Goal: Task Accomplishment & Management: Use online tool/utility

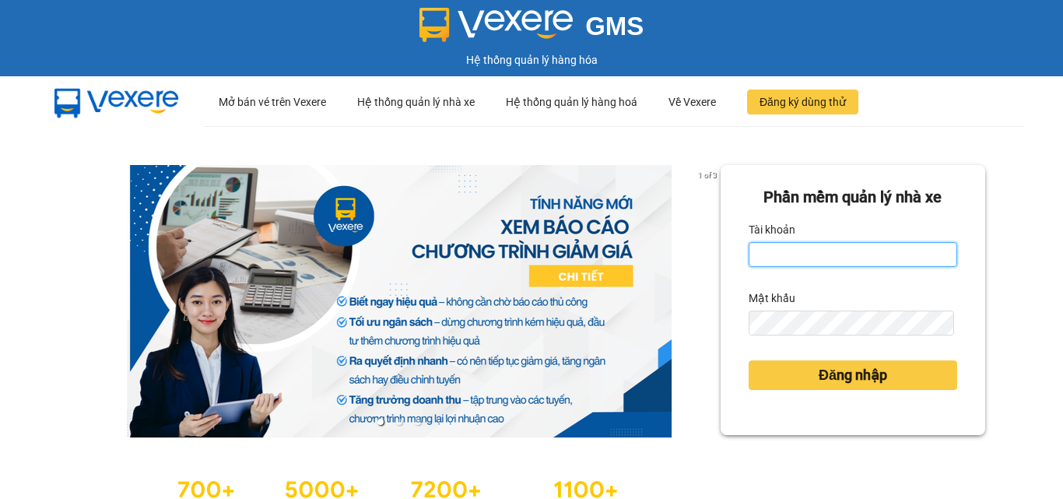
click at [883, 257] on input "Tài khoản" at bounding box center [853, 254] width 209 height 25
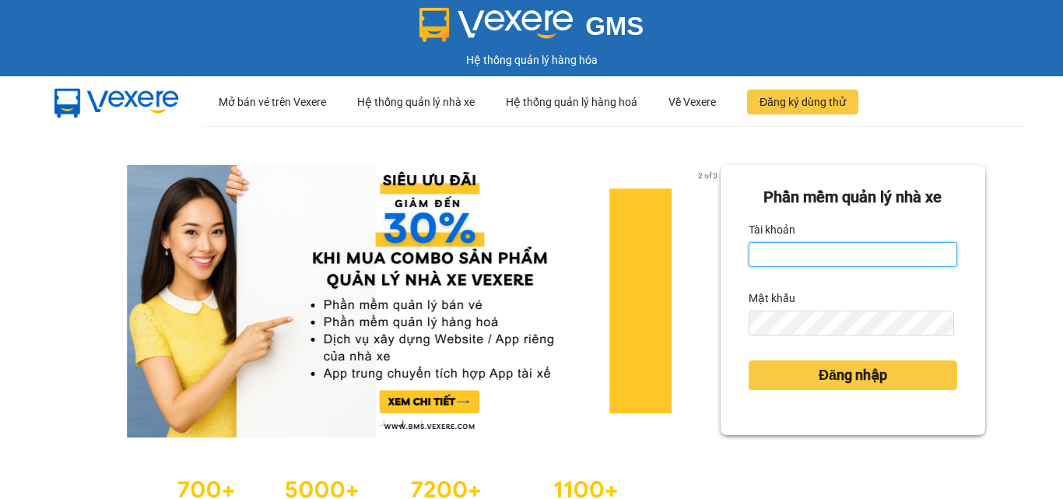
click at [799, 265] on input "Tài khoản" at bounding box center [853, 254] width 209 height 25
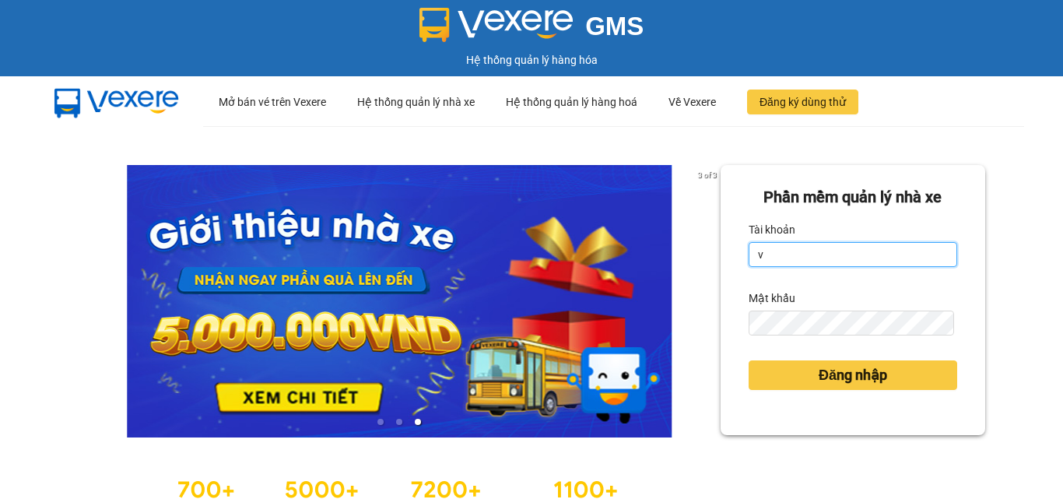
type input "van0584642557.vinhquang"
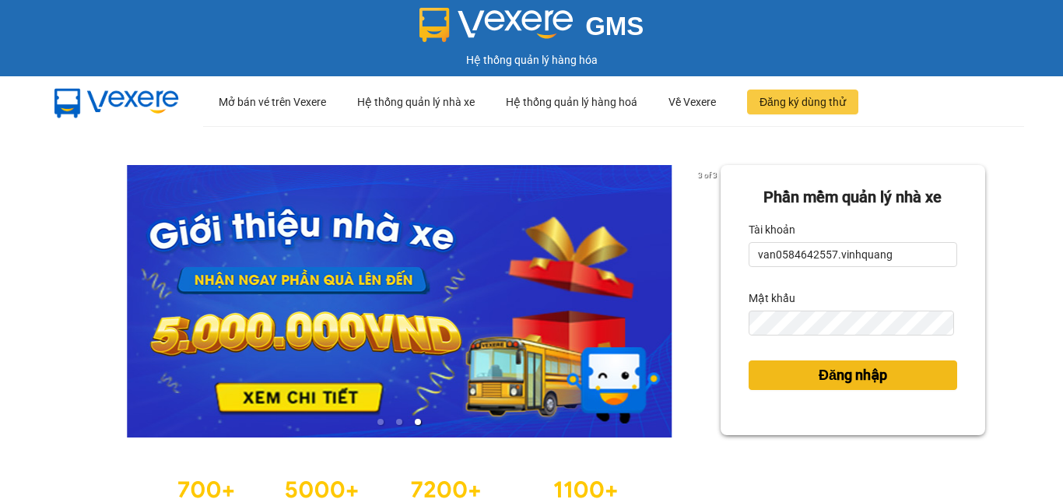
click at [823, 373] on span "Đăng nhập" at bounding box center [853, 375] width 68 height 22
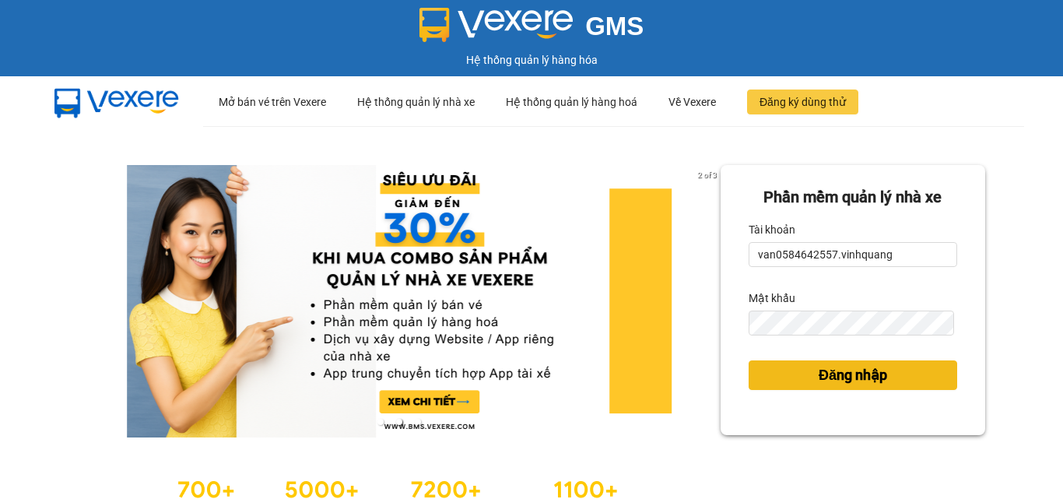
click at [820, 377] on span "Đăng nhập" at bounding box center [853, 375] width 68 height 22
click at [819, 368] on span "Đăng nhập" at bounding box center [853, 375] width 68 height 22
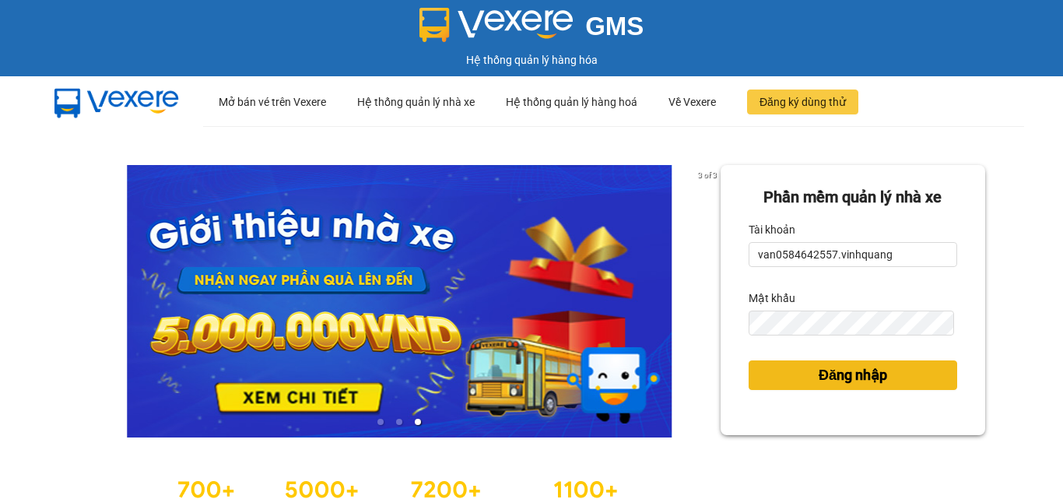
click at [819, 368] on span "Đăng nhập" at bounding box center [853, 375] width 68 height 22
click at [798, 376] on button "Đăng nhập" at bounding box center [853, 375] width 209 height 30
click at [800, 377] on button "Đăng nhập" at bounding box center [853, 375] width 209 height 30
click at [801, 377] on button "Đăng nhập" at bounding box center [853, 375] width 209 height 30
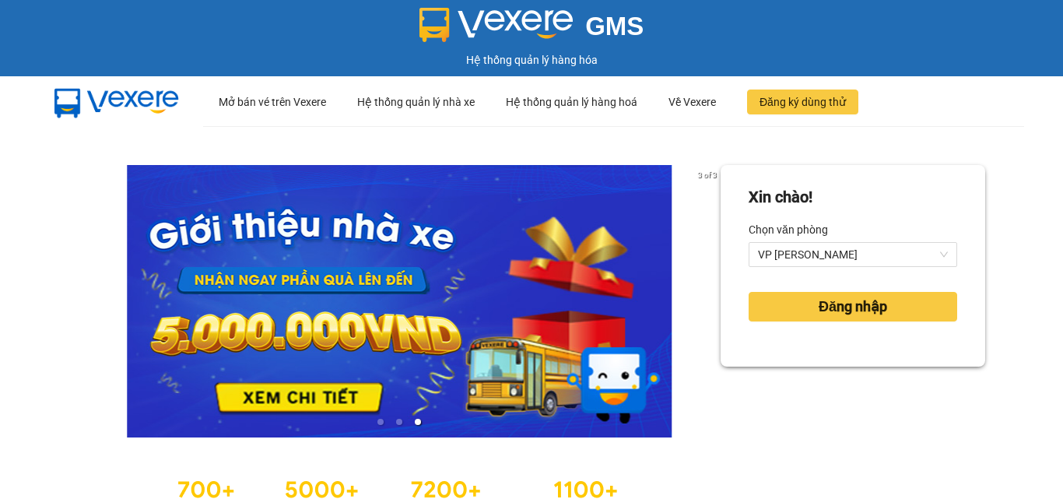
click at [805, 377] on div "Xin chào! Chọn văn phòng VP QUANG TRUNG Đăng nhập" at bounding box center [853, 346] width 265 height 363
click at [827, 308] on span "Đăng nhập" at bounding box center [853, 307] width 68 height 22
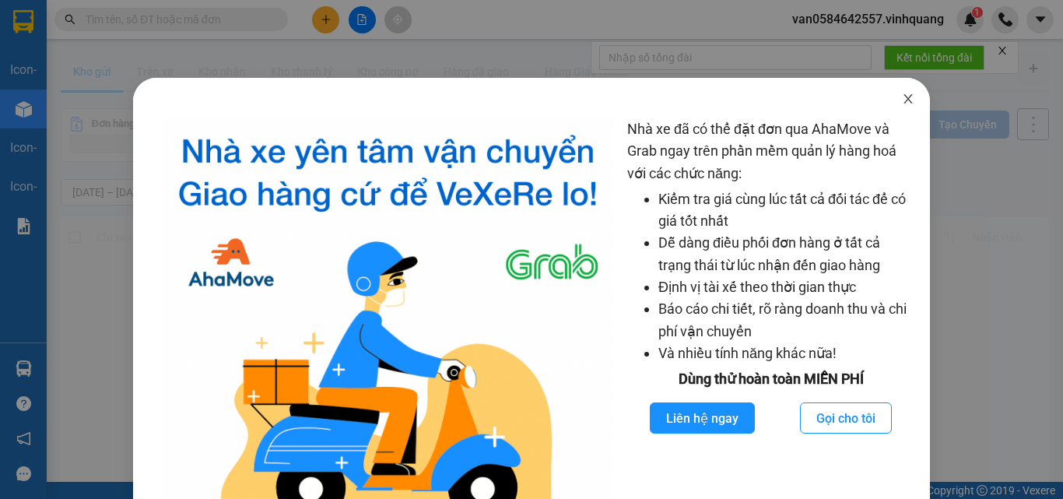
click at [903, 102] on icon "close" at bounding box center [908, 99] width 12 height 12
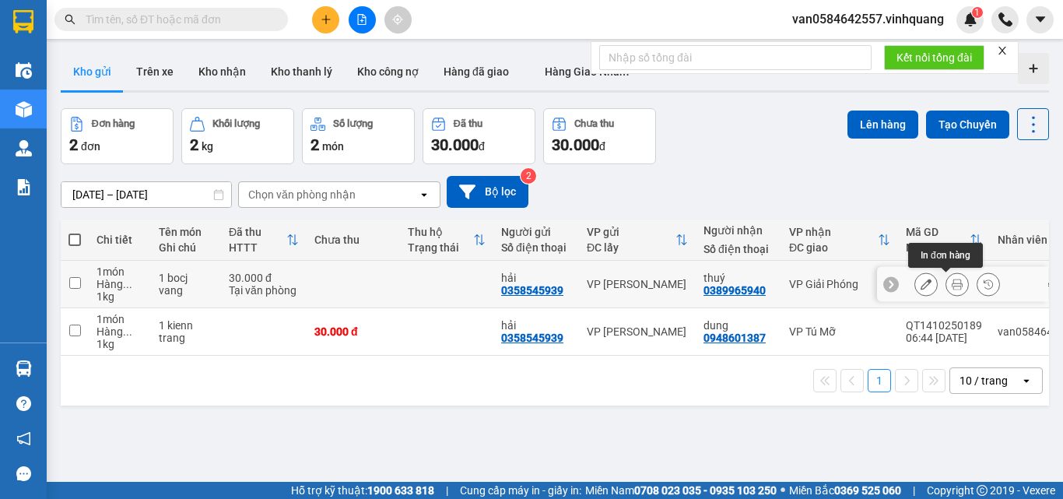
click at [952, 283] on icon at bounding box center [957, 284] width 11 height 11
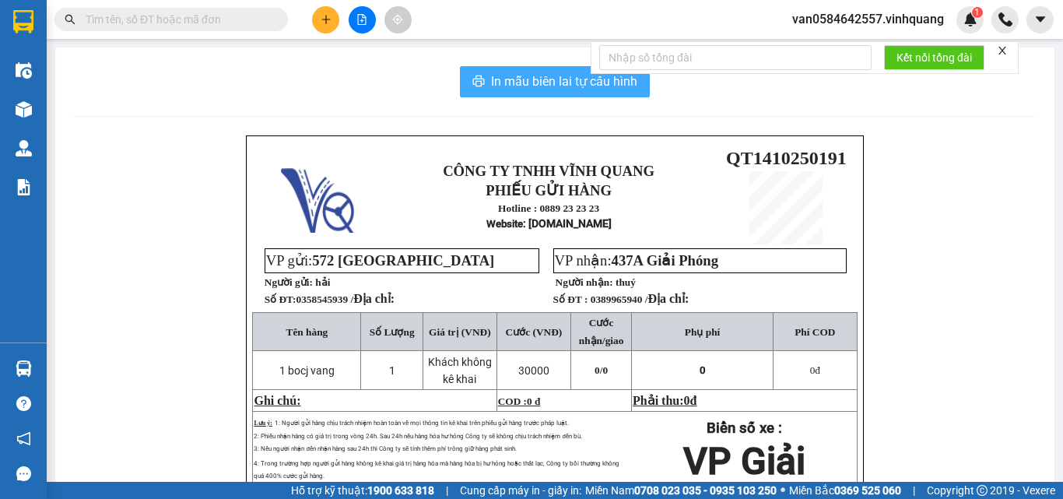
click at [516, 81] on span "In mẫu biên lai tự cấu hình" at bounding box center [564, 81] width 146 height 19
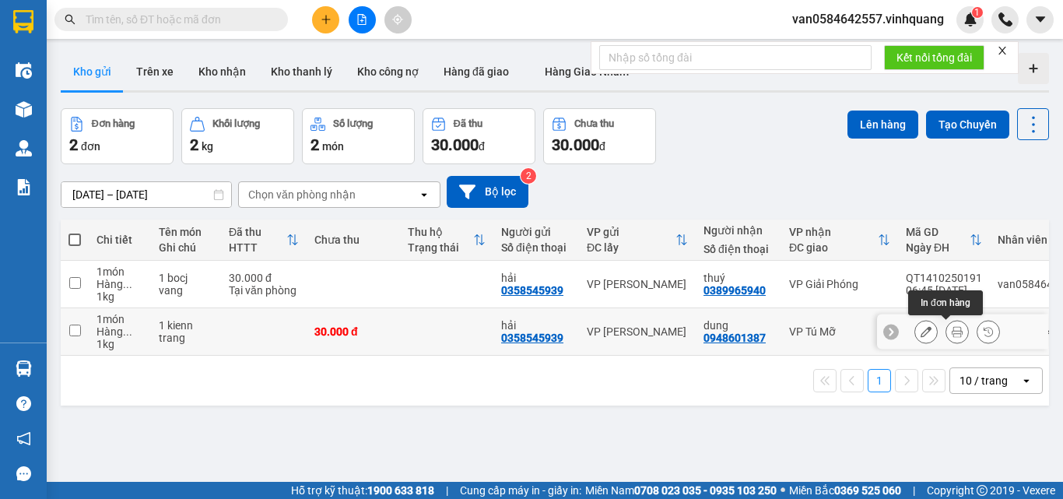
click at [946, 332] on button at bounding box center [957, 331] width 22 height 27
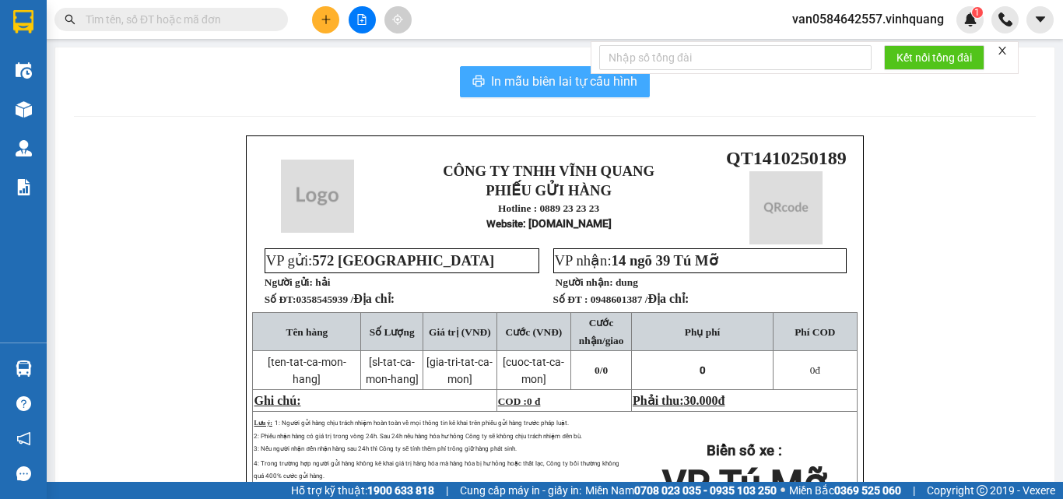
click at [552, 83] on span "In mẫu biên lai tự cấu hình" at bounding box center [564, 81] width 146 height 19
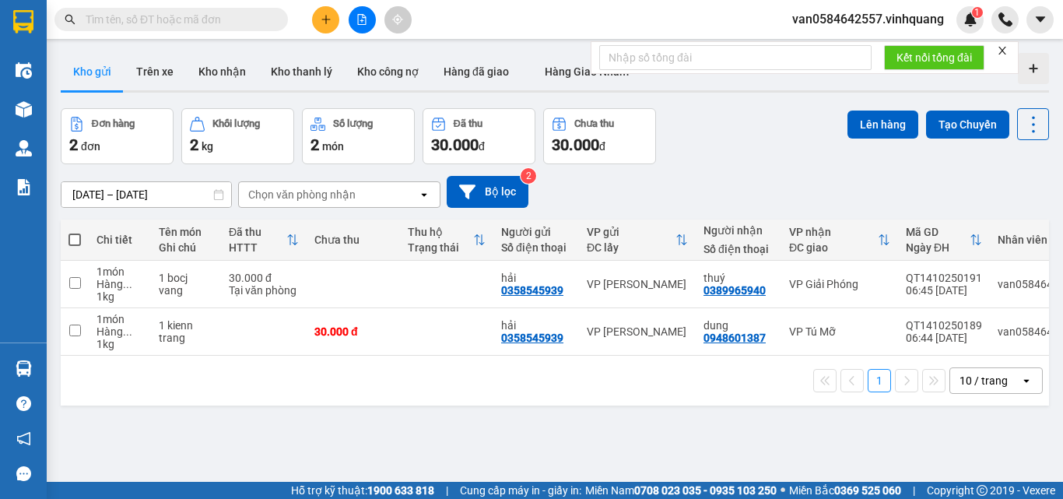
scroll to position [92, 0]
